Goal: Task Accomplishment & Management: Use online tool/utility

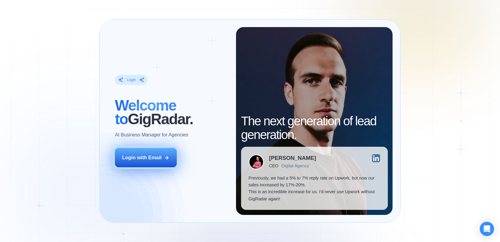
click at [164, 158] on icon at bounding box center [166, 157] width 5 height 5
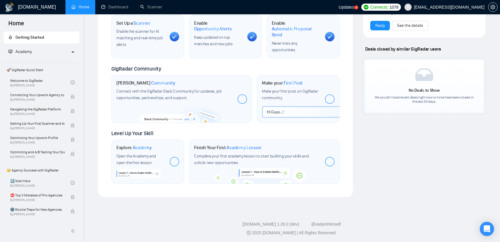
click at [42, 53] on span "Academy" at bounding box center [38, 52] width 61 height 12
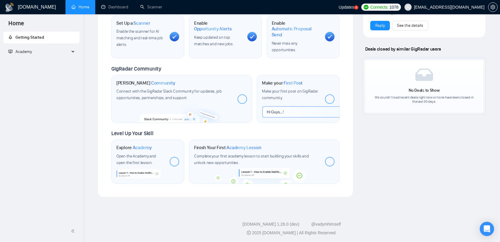
click at [44, 52] on span "Academy" at bounding box center [38, 52] width 61 height 12
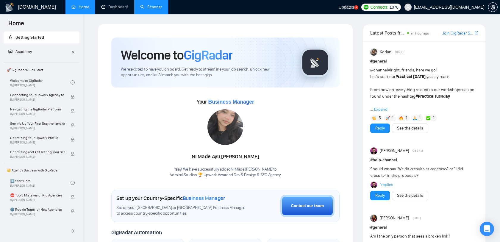
click at [153, 10] on link "Scanner" at bounding box center [151, 6] width 22 height 5
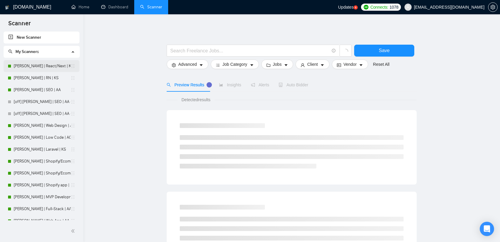
click at [71, 66] on icon "holder" at bounding box center [73, 66] width 5 height 5
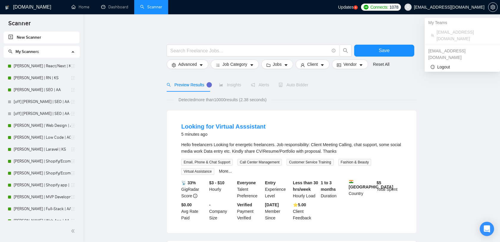
click at [456, 7] on span "[EMAIL_ADDRESS][DOMAIN_NAME]" at bounding box center [449, 7] width 71 height 0
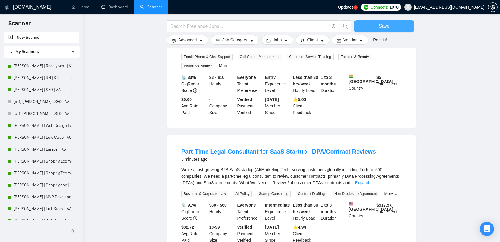
scroll to position [405, 0]
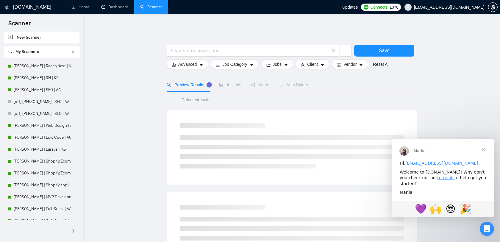
click at [487, 146] on span "Закрыть" at bounding box center [483, 149] width 21 height 21
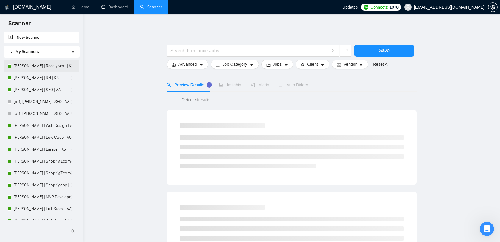
click at [55, 65] on link "[PERSON_NAME] | React/Next | KS" at bounding box center [42, 66] width 57 height 12
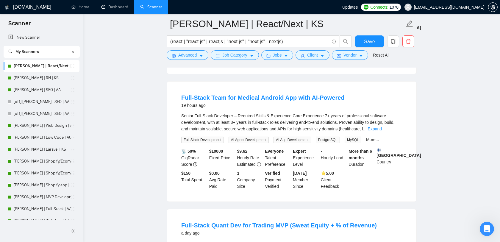
scroll to position [190, 0]
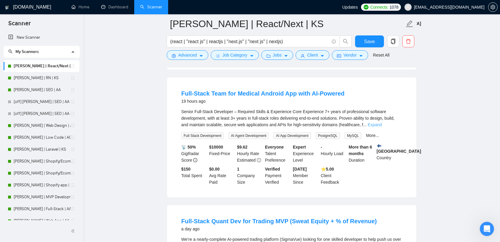
click at [382, 122] on link "Expand" at bounding box center [375, 124] width 14 height 5
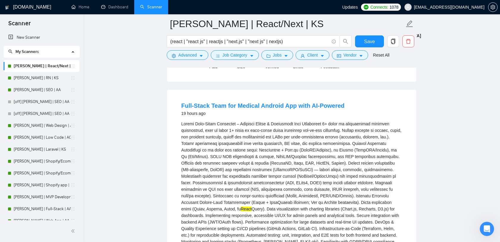
scroll to position [130, 0]
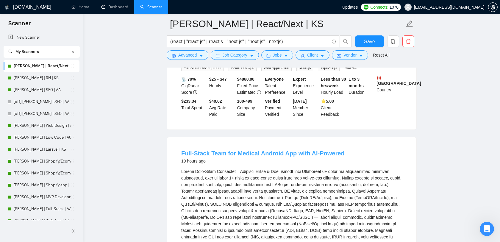
click at [311, 150] on link "Full-Stack Team for Medical Android App with AI-Powered" at bounding box center [262, 153] width 163 height 7
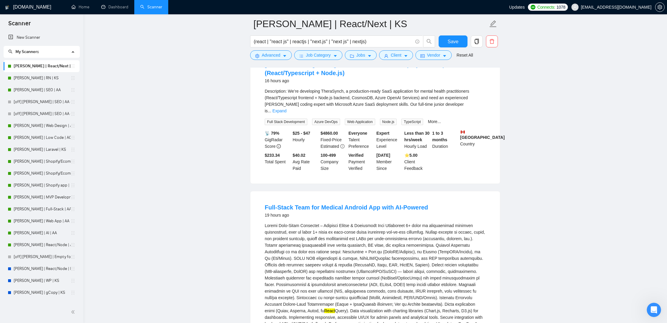
scroll to position [0, 0]
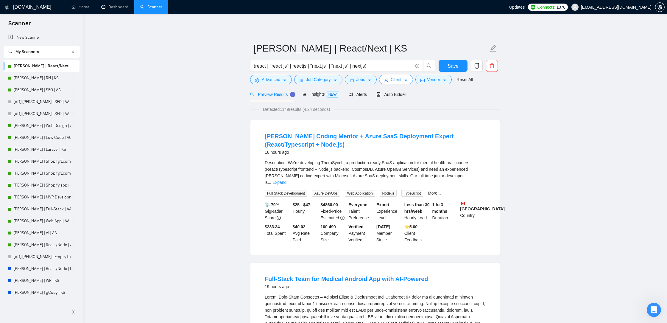
click at [412, 80] on button "Client" at bounding box center [396, 80] width 34 height 10
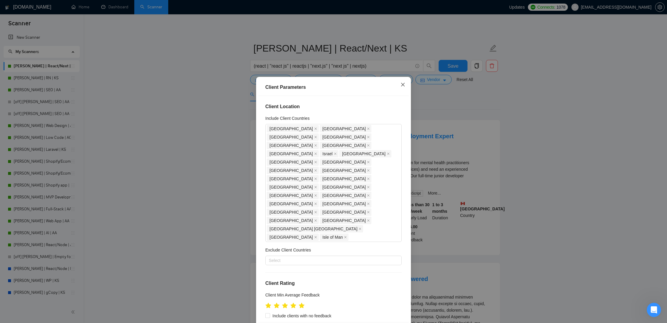
click at [402, 89] on span "Close" at bounding box center [403, 85] width 16 height 16
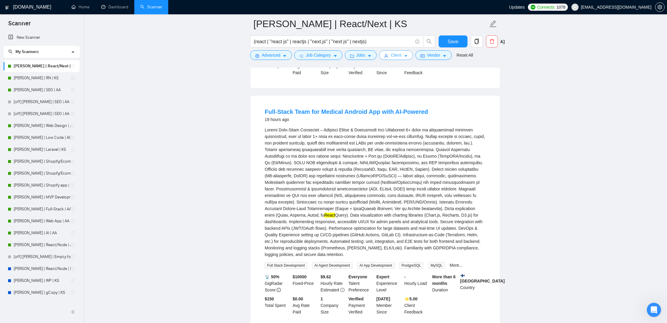
scroll to position [176, 0]
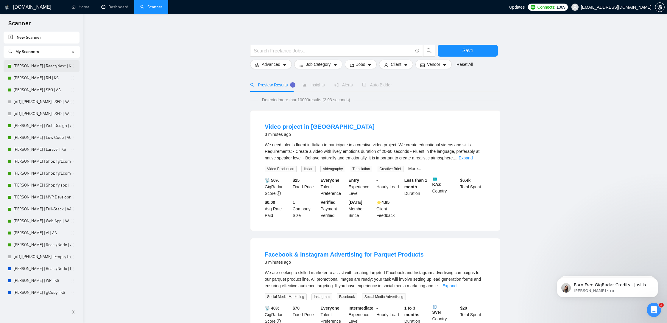
click at [32, 63] on link "[PERSON_NAME] | React/Next | KS" at bounding box center [42, 66] width 57 height 12
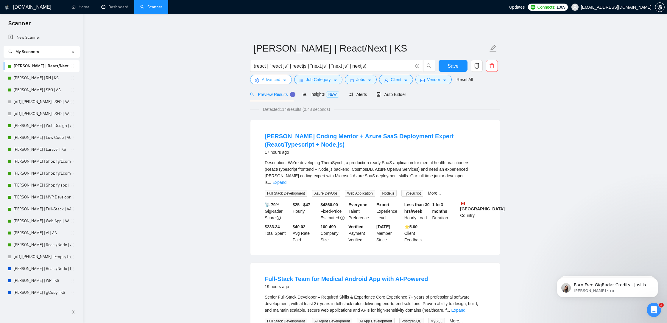
click at [284, 80] on icon "caret-down" at bounding box center [284, 81] width 3 height 2
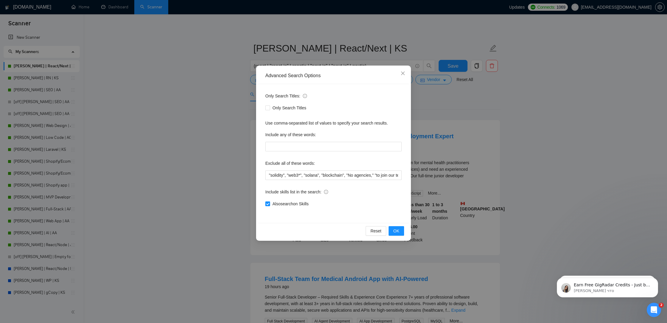
click at [439, 96] on div "Advanced Search Options Only Search Titles: Only Search Titles Use comma-separa…" at bounding box center [333, 161] width 667 height 323
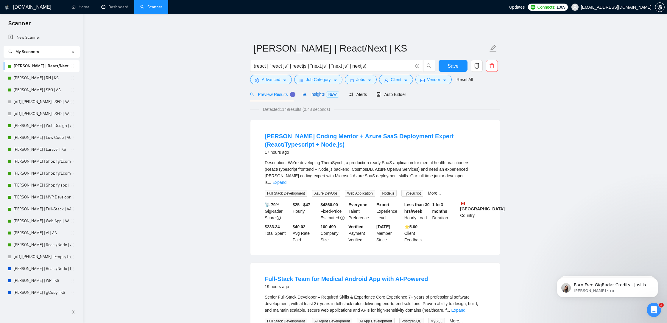
click at [324, 94] on span "Insights NEW" at bounding box center [320, 94] width 36 height 5
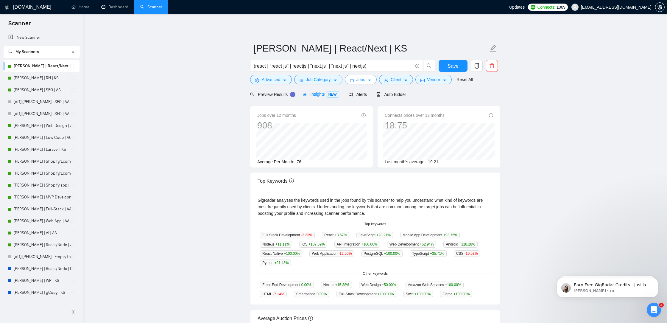
click at [371, 79] on icon "caret-down" at bounding box center [369, 80] width 4 height 4
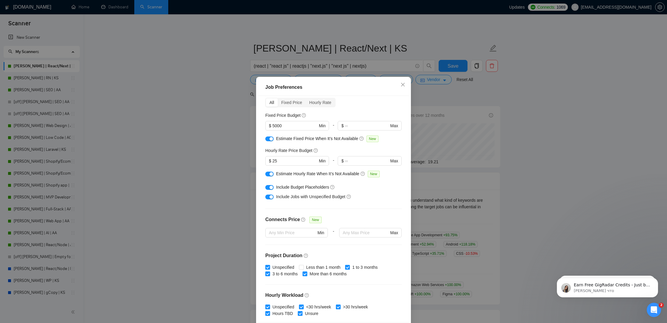
scroll to position [30, 0]
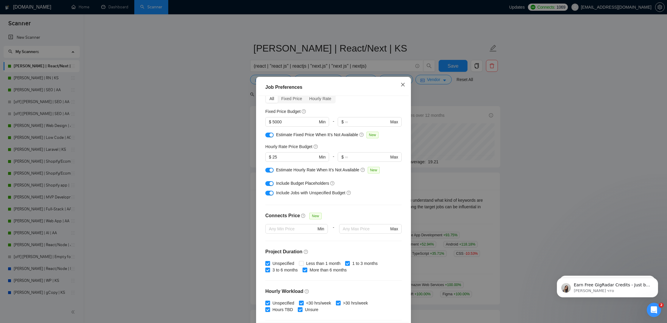
click at [404, 84] on icon "close" at bounding box center [403, 85] width 4 height 4
